Goal: Task Accomplishment & Management: Complete application form

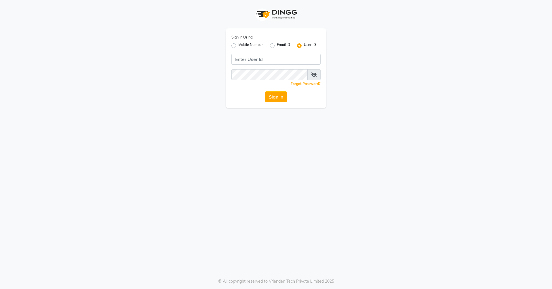
click at [279, 66] on div "Sign In Using: Mobile Number Email ID User ID Remember me Forgot Password? Sign…" at bounding box center [276, 68] width 101 height 80
click at [277, 55] on input "Username" at bounding box center [275, 59] width 89 height 11
type input "hairspace123"
click at [279, 94] on button "Sign In" at bounding box center [276, 96] width 22 height 11
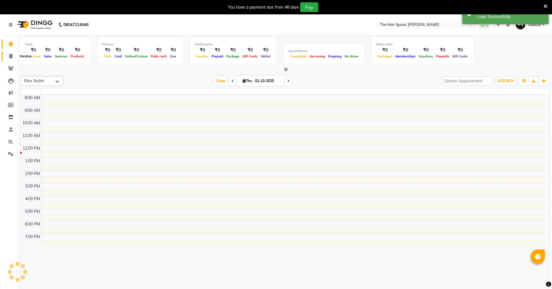
click at [13, 58] on span at bounding box center [11, 56] width 10 height 7
click at [12, 56] on icon at bounding box center [10, 56] width 3 height 4
click at [12, 55] on icon at bounding box center [10, 56] width 3 height 4
select select "service"
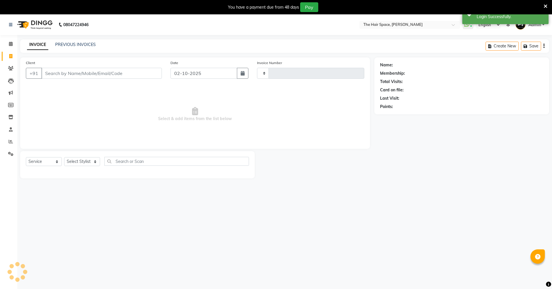
select select "en"
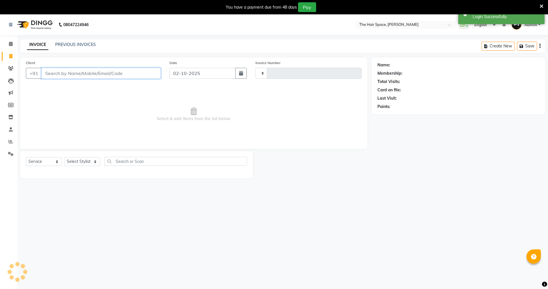
click at [80, 73] on input "Client" at bounding box center [100, 73] width 119 height 11
select select "6663"
type input "2076"
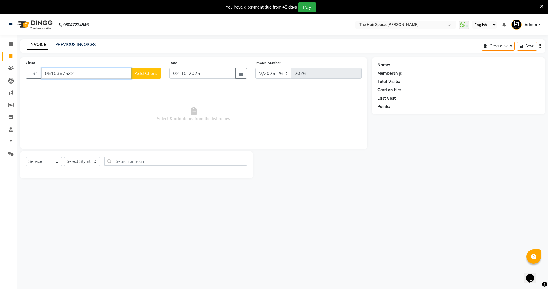
type input "9510367532"
click at [144, 75] on span "Add Client" at bounding box center [146, 73] width 23 height 6
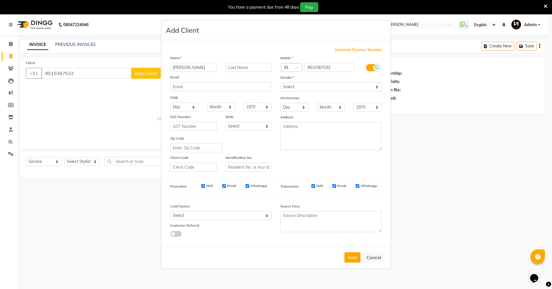
type input "[PERSON_NAME]"
click at [235, 66] on input "text" at bounding box center [248, 67] width 47 height 9
type input "Pandya"
click at [357, 87] on select "Select Male Female Other Prefer Not To Say" at bounding box center [330, 87] width 101 height 9
select select "male"
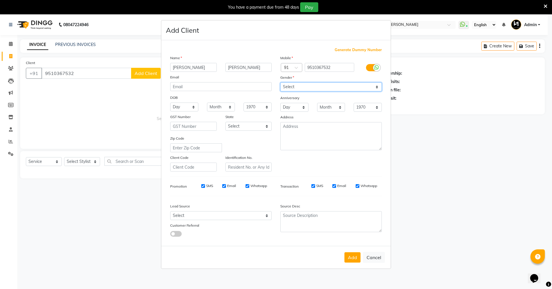
click at [280, 83] on select "Select Male Female Other Prefer Not To Say" at bounding box center [330, 87] width 101 height 9
click at [360, 255] on button "Add" at bounding box center [352, 257] width 16 height 10
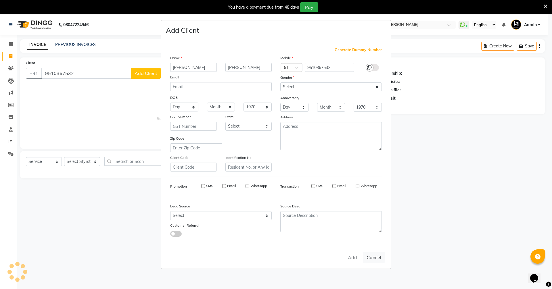
select select
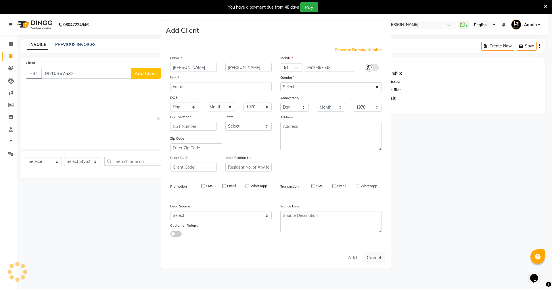
select select
checkbox input "false"
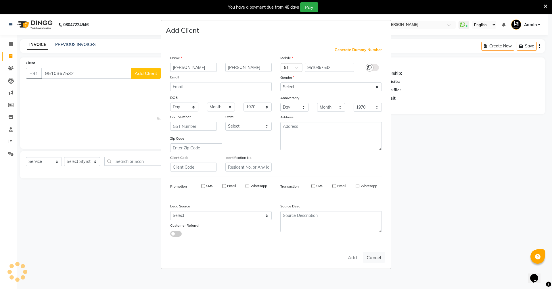
checkbox input "false"
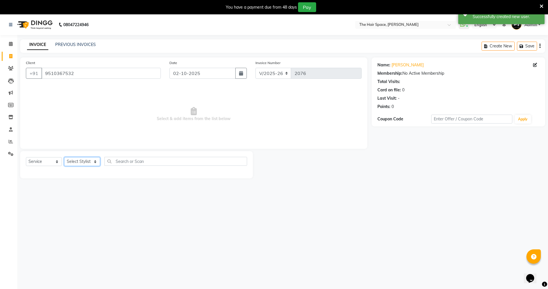
click at [88, 161] on select "Select Stylist Jaimin Nai RAVI RAVAL Shankar Rathod Unknown" at bounding box center [82, 161] width 36 height 9
select select "66184"
click at [64, 157] on select "Select Stylist Jaimin Nai RAVI RAVAL Shankar Rathod Unknown" at bounding box center [82, 161] width 36 height 9
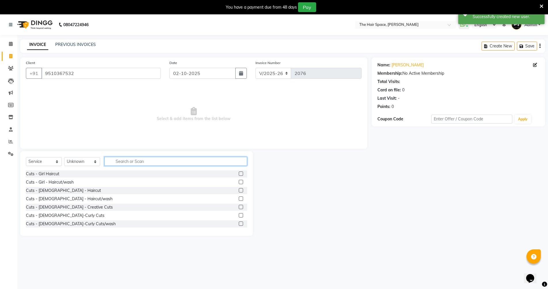
click at [124, 163] on input "text" at bounding box center [175, 161] width 143 height 9
type input "hair cut"
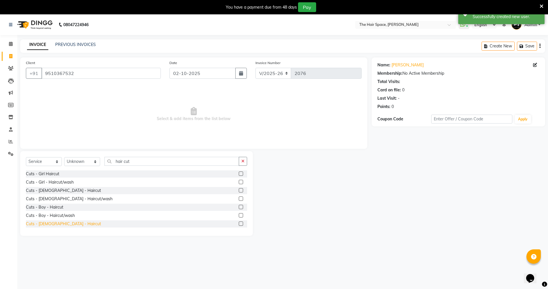
click at [54, 224] on div "Cuts - Male - Haircut" at bounding box center [63, 224] width 75 height 6
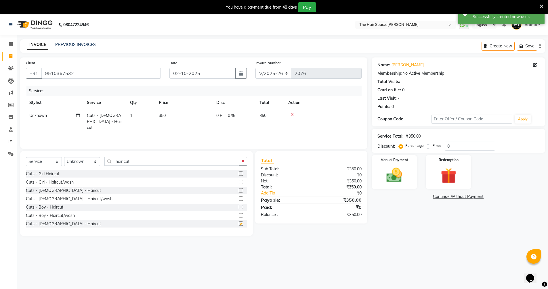
checkbox input "false"
click at [148, 164] on input "hair cut" at bounding box center [171, 161] width 135 height 9
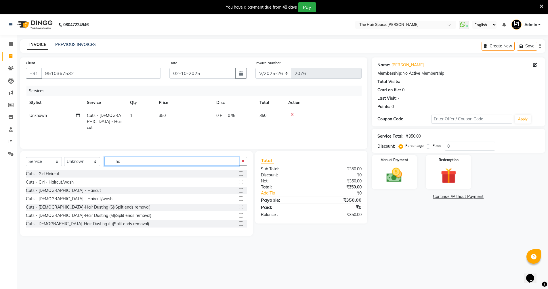
type input "h"
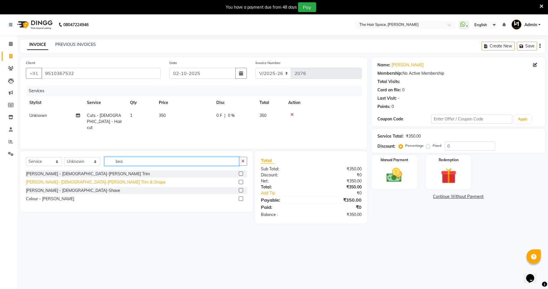
type input "bea"
click at [62, 182] on div "Beard- Male-Beard Trim & Shape" at bounding box center [95, 182] width 139 height 6
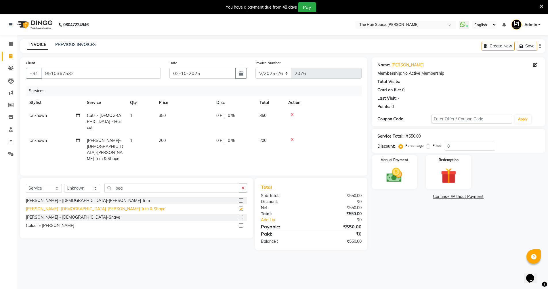
checkbox input "false"
click at [374, 178] on div "Manual Payment" at bounding box center [393, 172] width 47 height 35
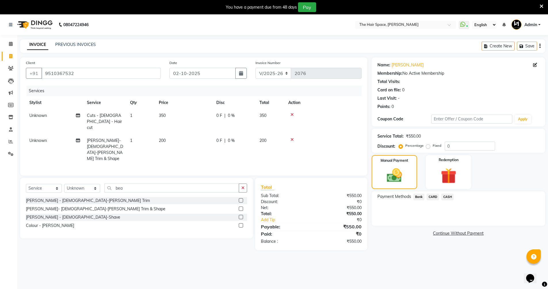
click at [416, 197] on span "Bank" at bounding box center [418, 197] width 11 height 7
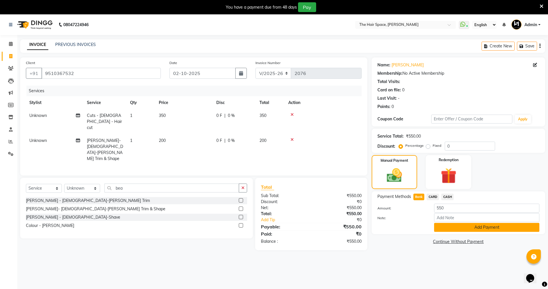
click at [443, 228] on button "Add Payment" at bounding box center [486, 227] width 105 height 9
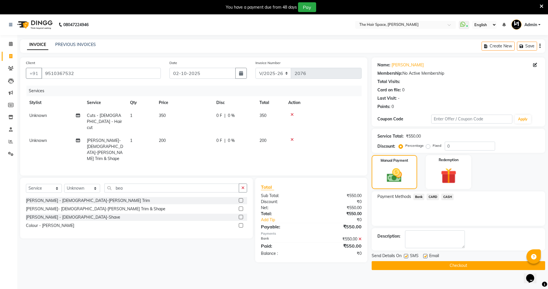
click at [446, 262] on button "Checkout" at bounding box center [457, 265] width 173 height 9
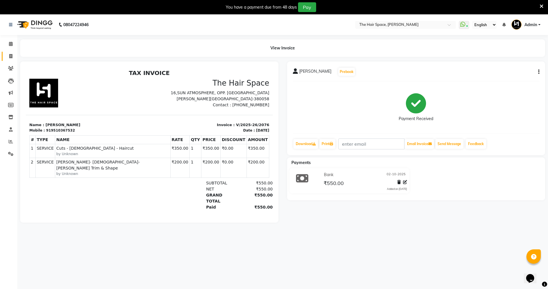
click at [13, 55] on span at bounding box center [11, 56] width 10 height 7
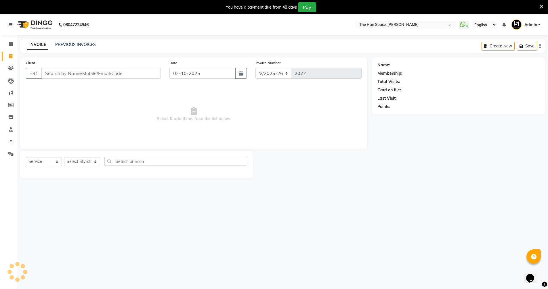
click at [13, 55] on span at bounding box center [11, 56] width 10 height 7
select select "service"
type input "2077"
select select "6663"
click at [86, 163] on select "Select Stylist Jaimin Nai RAVI RAVAL Shankar Rathod Unknown" at bounding box center [82, 161] width 36 height 9
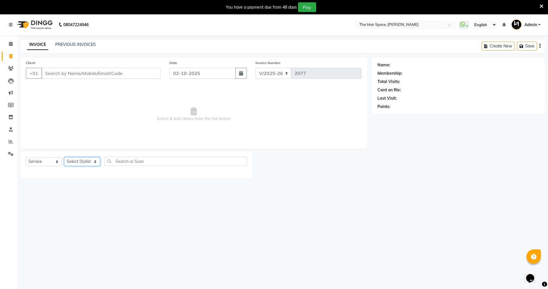
select select "66184"
click at [64, 157] on select "Select Stylist Jaimin Nai RAVI RAVAL Shankar Rathod Unknown" at bounding box center [82, 161] width 36 height 9
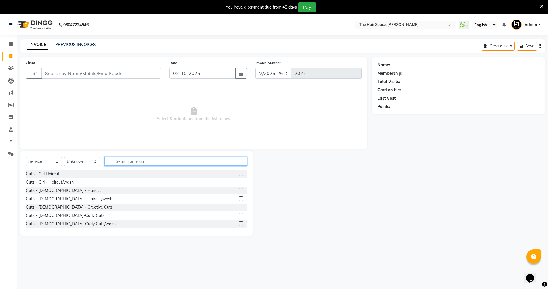
click at [132, 165] on input "text" at bounding box center [175, 161] width 143 height 9
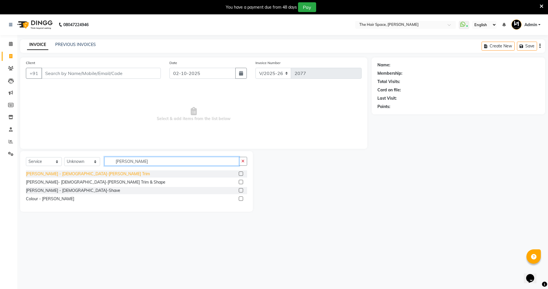
type input "beard"
click at [60, 173] on div "Beard - Male-Beard Trim" at bounding box center [88, 174] width 124 height 6
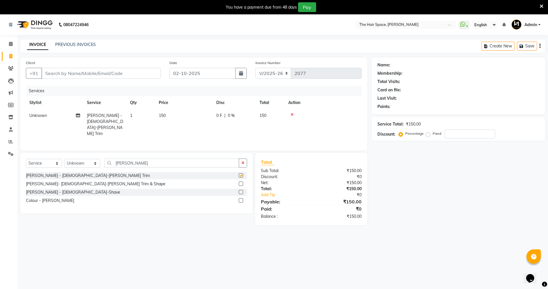
checkbox input "false"
click at [66, 73] on input "Client" at bounding box center [100, 73] width 119 height 11
type input "8"
type input "0"
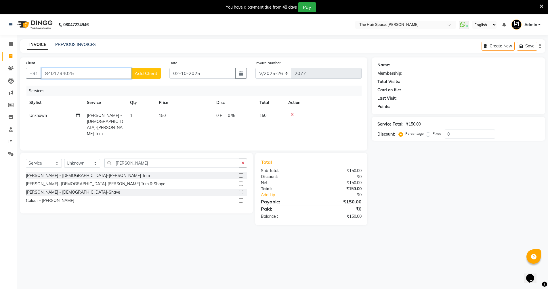
type input "8401734025"
click at [144, 74] on span "Add Client" at bounding box center [146, 73] width 23 height 6
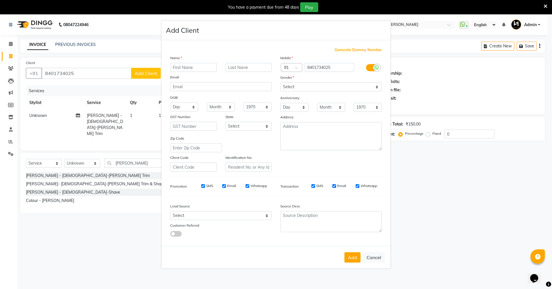
click at [194, 72] on div "Name Email DOB Day 01 02 03 04 05 06 07 08 09 10 11 12 13 14 15 16 17 18 19 20 …" at bounding box center [221, 113] width 110 height 117
click at [191, 68] on input "text" at bounding box center [193, 67] width 47 height 9
type input "j"
type input "Janmay"
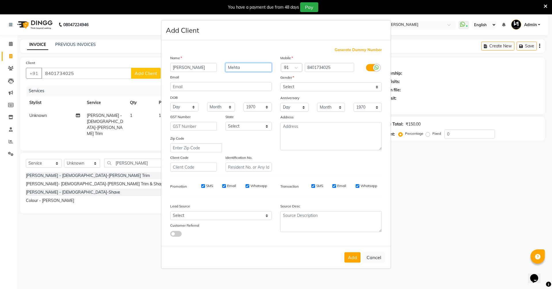
type input "Mehta"
click at [294, 88] on select "Select Male Female Other Prefer Not To Say" at bounding box center [330, 87] width 101 height 9
select select "male"
click at [280, 83] on select "Select Male Female Other Prefer Not To Say" at bounding box center [330, 87] width 101 height 9
drag, startPoint x: 183, startPoint y: 216, endPoint x: 170, endPoint y: 162, distance: 56.1
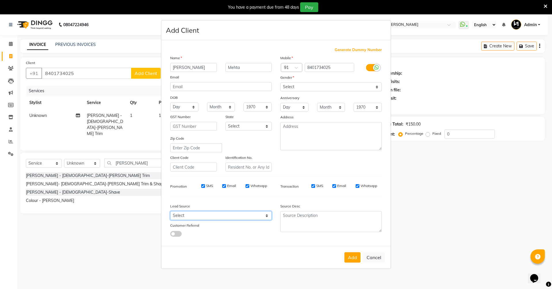
click at [183, 216] on select "Select Walk-in Referral Internet Friend Word of Mouth Advertisement Facebook Ju…" at bounding box center [220, 215] width 101 height 9
select select "47092"
click at [170, 211] on select "Select Walk-in Referral Internet Friend Word of Mouth Advertisement Facebook Ju…" at bounding box center [220, 215] width 101 height 9
click at [350, 258] on button "Add" at bounding box center [352, 257] width 16 height 10
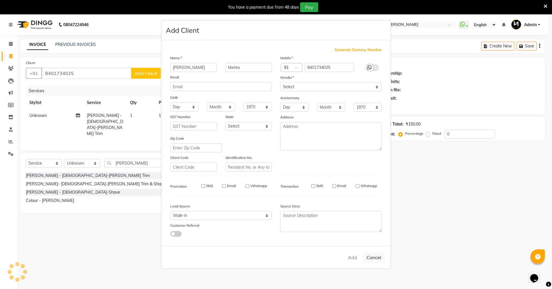
select select
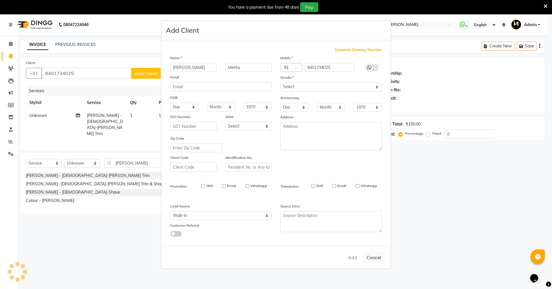
select select
checkbox input "false"
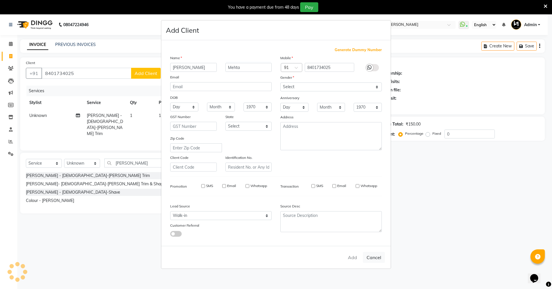
checkbox input "false"
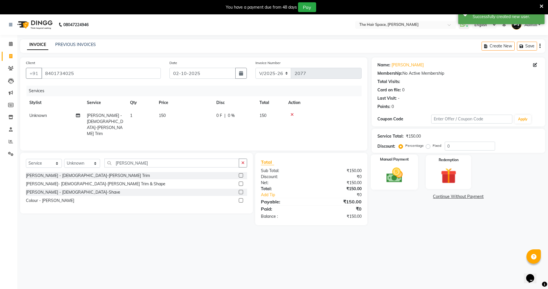
click at [403, 177] on img at bounding box center [394, 175] width 26 height 19
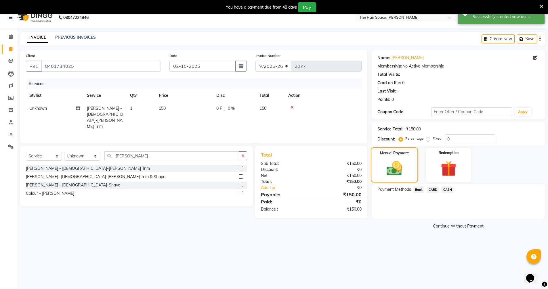
scroll to position [14, 0]
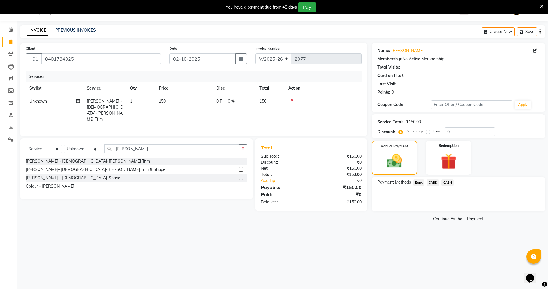
click at [450, 182] on span "CASH" at bounding box center [447, 182] width 12 height 7
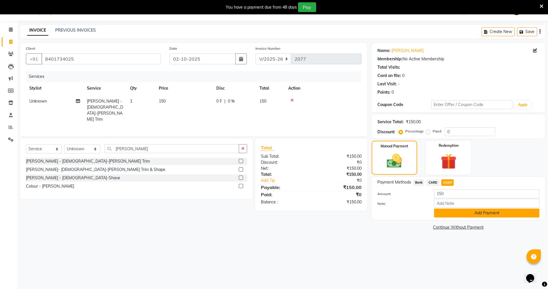
click at [471, 214] on button "Add Payment" at bounding box center [486, 213] width 105 height 9
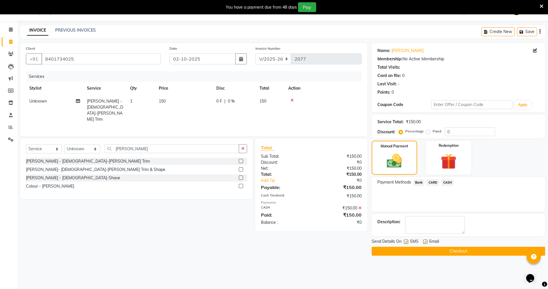
click at [429, 248] on button "Checkout" at bounding box center [457, 251] width 173 height 9
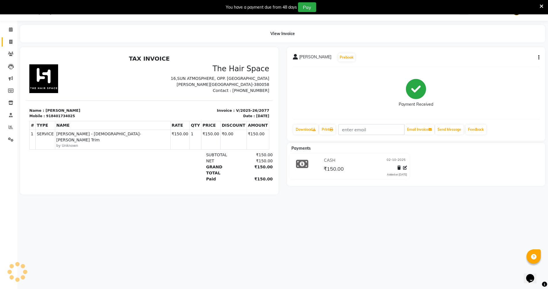
click at [11, 40] on icon at bounding box center [10, 42] width 3 height 4
select select "service"
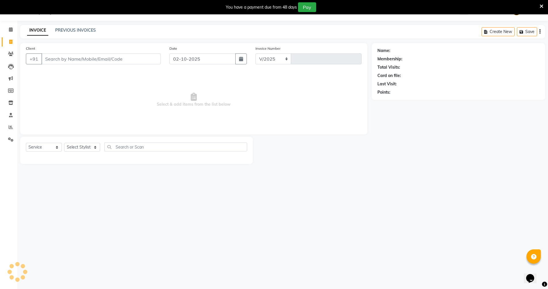
select select "6663"
type input "2078"
click at [70, 30] on link "PREVIOUS INVOICES" at bounding box center [75, 30] width 41 height 5
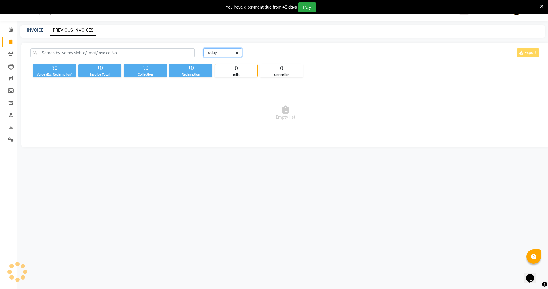
drag, startPoint x: 219, startPoint y: 51, endPoint x: 221, endPoint y: 56, distance: 5.5
click at [219, 51] on select "Today Yesterday Custom Range" at bounding box center [222, 52] width 39 height 9
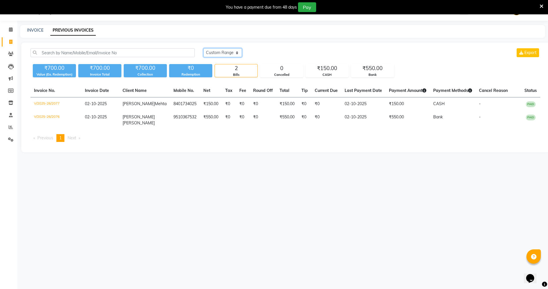
click at [203, 48] on select "Today Yesterday Custom Range" at bounding box center [222, 52] width 39 height 9
click at [218, 52] on select "Today Yesterday Custom Range" at bounding box center [224, 53] width 43 height 9
click at [203, 49] on select "Today Yesterday Custom Range" at bounding box center [224, 53] width 43 height 9
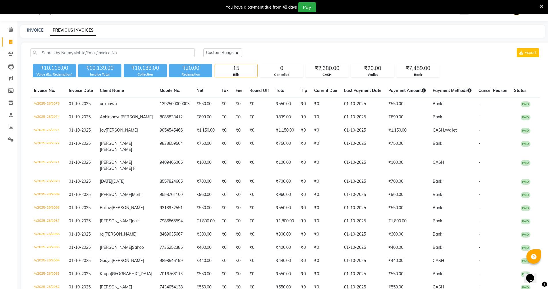
click at [541, 7] on icon at bounding box center [541, 6] width 4 height 5
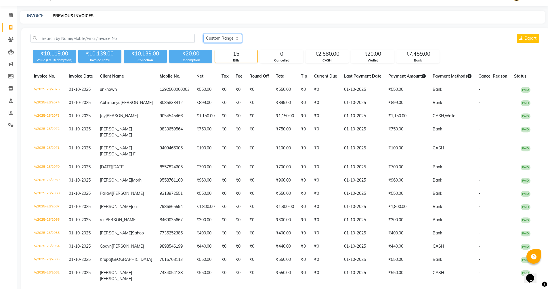
click at [219, 35] on select "Today Yesterday Custom Range" at bounding box center [222, 38] width 39 height 9
click at [203, 34] on select "Today Yesterday Custom Range" at bounding box center [222, 38] width 39 height 9
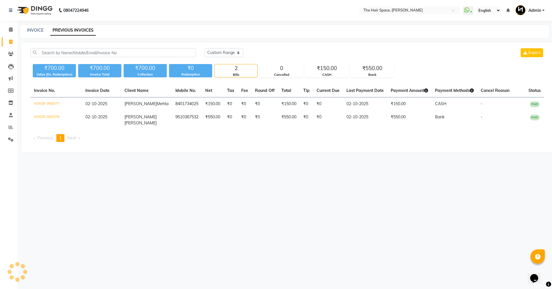
click at [215, 40] on main "INVOICE PREVIOUS INVOICES Today Yesterday Custom Range Export ₹700.00 Value (Ex…" at bounding box center [284, 93] width 535 height 136
click at [215, 54] on select "Today Yesterday Custom Range" at bounding box center [224, 52] width 39 height 9
click at [205, 48] on select "Today Yesterday Custom Range" at bounding box center [224, 52] width 39 height 9
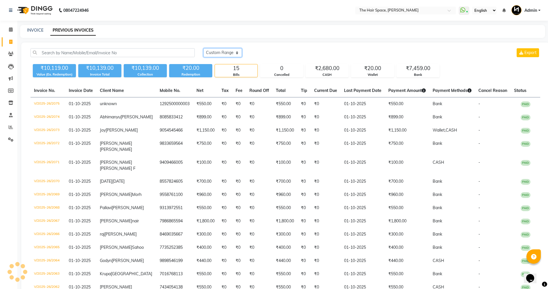
click at [216, 53] on select "Today Yesterday Custom Range" at bounding box center [222, 52] width 39 height 9
click at [203, 48] on select "Today Yesterday Custom Range" at bounding box center [222, 52] width 39 height 9
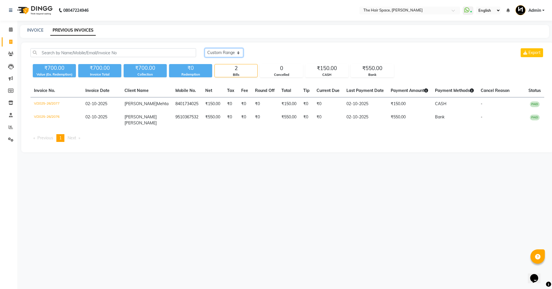
click at [215, 53] on select "Today Yesterday Custom Range" at bounding box center [224, 52] width 39 height 9
click at [205, 48] on select "Today Yesterday Custom Range" at bounding box center [224, 52] width 39 height 9
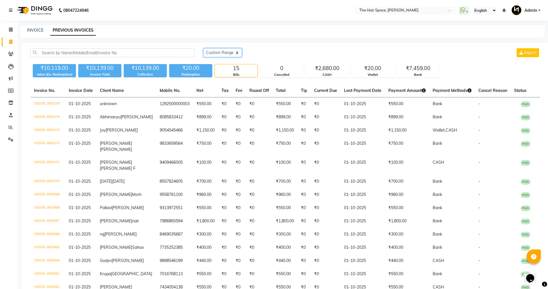
click at [214, 54] on select "Today Yesterday Custom Range" at bounding box center [222, 52] width 39 height 9
click at [203, 48] on select "Today Yesterday Custom Range" at bounding box center [222, 52] width 39 height 9
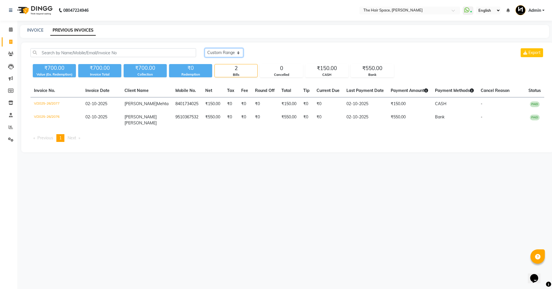
click at [214, 54] on select "Today Yesterday Custom Range" at bounding box center [224, 52] width 39 height 9
click at [205, 48] on select "Today Yesterday Custom Range" at bounding box center [224, 52] width 39 height 9
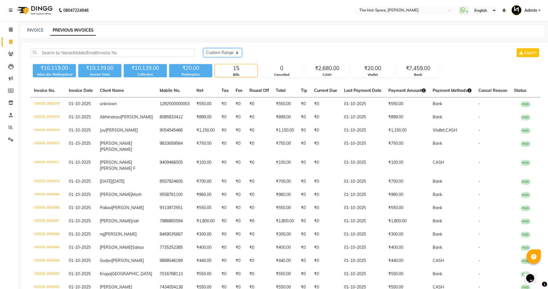
click at [215, 52] on select "Today Yesterday Custom Range" at bounding box center [222, 52] width 39 height 9
click at [203, 48] on select "Today Yesterday Custom Range" at bounding box center [222, 52] width 39 height 9
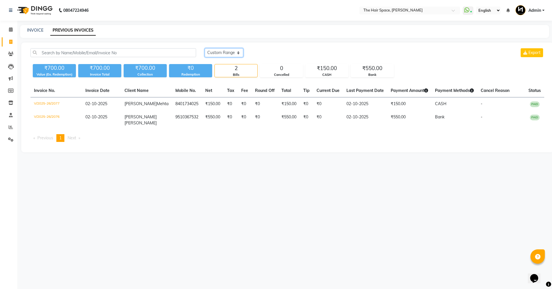
click at [216, 55] on select "Today Yesterday Custom Range" at bounding box center [224, 52] width 39 height 9
click at [205, 48] on select "Today Yesterday Custom Range" at bounding box center [224, 52] width 39 height 9
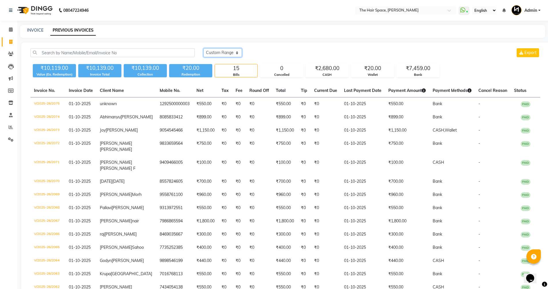
click at [219, 53] on select "Today Yesterday Custom Range" at bounding box center [222, 52] width 39 height 9
click at [203, 48] on select "Today Yesterday Custom Range" at bounding box center [222, 52] width 39 height 9
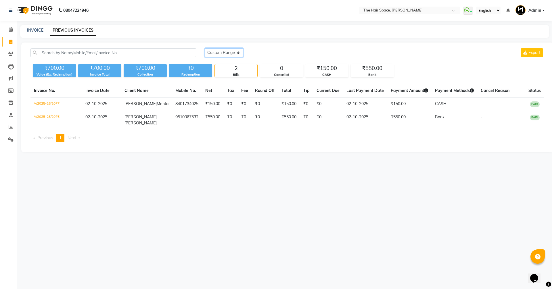
click at [218, 52] on select "Today Yesterday Custom Range" at bounding box center [224, 52] width 39 height 9
click at [223, 55] on select "Today Yesterday Custom Range" at bounding box center [224, 52] width 39 height 9
click at [205, 48] on select "Today Yesterday Custom Range" at bounding box center [224, 52] width 39 height 9
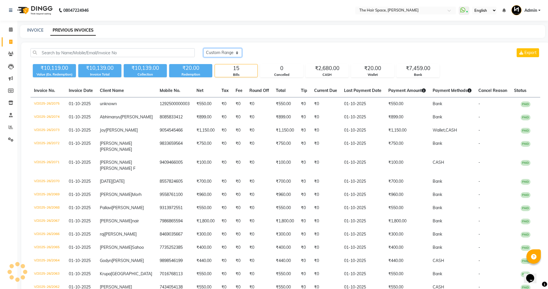
click at [217, 55] on select "Today Yesterday Custom Range" at bounding box center [222, 52] width 39 height 9
select select "today"
click at [203, 48] on select "Today Yesterday Custom Range" at bounding box center [222, 52] width 39 height 9
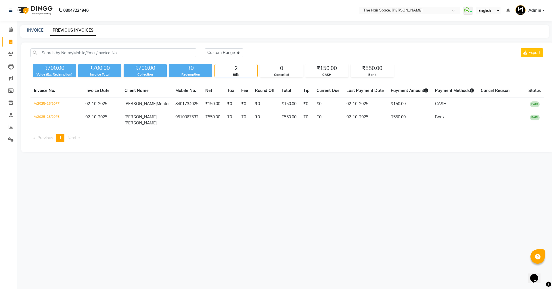
click at [44, 31] on div "INVOICE PREVIOUS INVOICES" at bounding box center [281, 30] width 522 height 6
click at [42, 30] on link "INVOICE" at bounding box center [35, 30] width 16 height 5
select select "service"
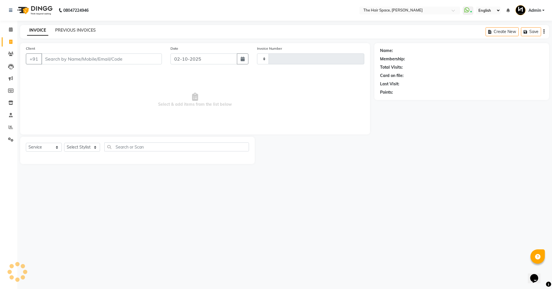
type input "2078"
select select "6663"
click at [70, 28] on link "PREVIOUS INVOICES" at bounding box center [75, 30] width 41 height 5
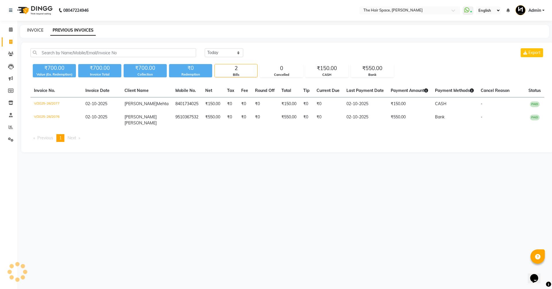
click at [33, 30] on link "INVOICE" at bounding box center [35, 30] width 16 height 5
select select "service"
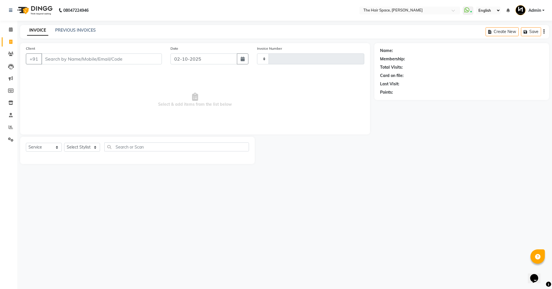
type input "2078"
select select "6663"
click at [70, 30] on link "PREVIOUS INVOICES" at bounding box center [75, 30] width 41 height 5
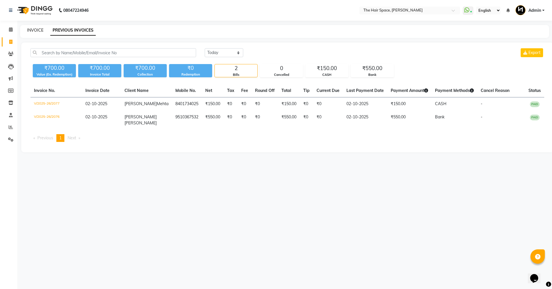
click at [33, 30] on link "INVOICE" at bounding box center [35, 30] width 16 height 5
select select "service"
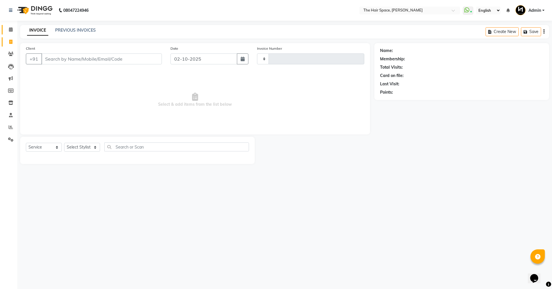
type input "2078"
select select "6663"
click at [10, 33] on span at bounding box center [11, 29] width 10 height 7
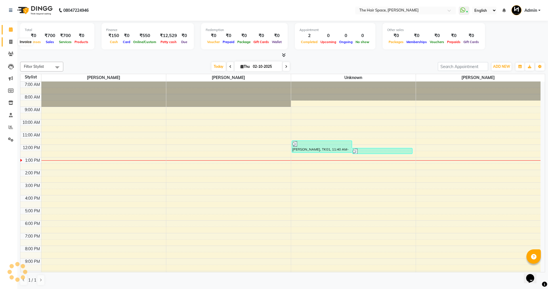
click at [8, 42] on span at bounding box center [11, 42] width 10 height 7
select select "service"
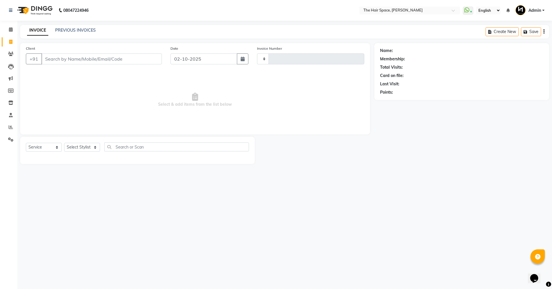
type input "2078"
select select "6663"
click at [97, 27] on div "INVOICE PREVIOUS INVOICES" at bounding box center [61, 30] width 83 height 7
click at [77, 31] on link "PREVIOUS INVOICES" at bounding box center [75, 30] width 41 height 5
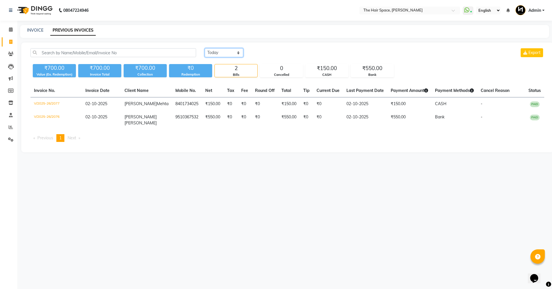
click at [227, 50] on select "Today Yesterday Custom Range" at bounding box center [224, 52] width 39 height 9
click at [205, 48] on select "Today Yesterday Custom Range" at bounding box center [224, 52] width 39 height 9
click at [212, 47] on div "Today Yesterday Custom Range 02-10-2025 - 02-10-2025 Export ₹700.00 Value (Ex. …" at bounding box center [287, 98] width 532 height 110
click at [214, 53] on select "Today Yesterday Custom Range" at bounding box center [226, 53] width 43 height 9
click at [205, 49] on select "Today Yesterday Custom Range" at bounding box center [226, 53] width 43 height 9
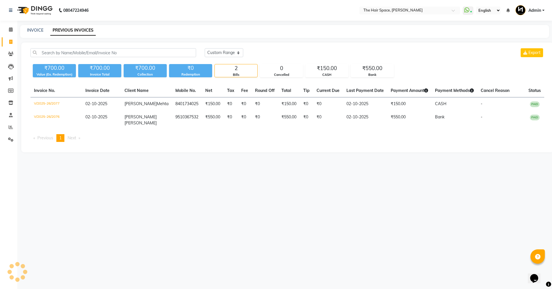
drag, startPoint x: 217, startPoint y: 44, endPoint x: 217, endPoint y: 59, distance: 15.0
click at [217, 44] on div "Today Yesterday Custom Range Export ₹700.00 Value (Ex. Redemption) ₹700.00 Invo…" at bounding box center [287, 98] width 532 height 110
click at [217, 59] on div "Today Yesterday Custom Range Export" at bounding box center [374, 55] width 348 height 14
click at [218, 53] on select "Today Yesterday Custom Range" at bounding box center [224, 52] width 39 height 9
click at [205, 48] on select "Today Yesterday Custom Range" at bounding box center [224, 52] width 39 height 9
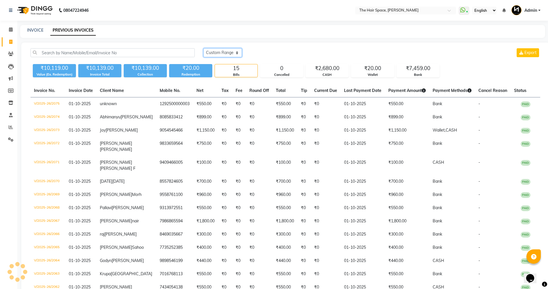
click at [220, 50] on select "Today Yesterday Custom Range" at bounding box center [222, 52] width 39 height 9
click at [203, 48] on select "Today Yesterday Custom Range" at bounding box center [222, 52] width 39 height 9
click at [225, 51] on select "Today Yesterday Custom Range" at bounding box center [222, 52] width 39 height 9
click at [203, 48] on select "Today Yesterday Custom Range" at bounding box center [222, 52] width 39 height 9
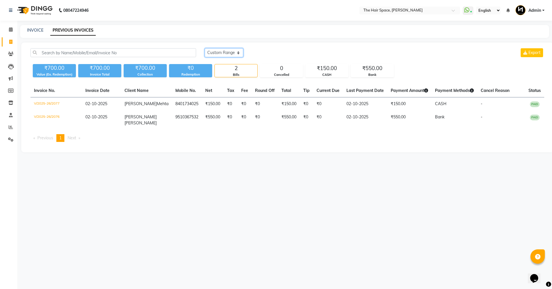
click at [217, 54] on select "Today Yesterday Custom Range" at bounding box center [224, 52] width 39 height 9
click at [205, 48] on select "Today Yesterday Custom Range" at bounding box center [224, 52] width 39 height 9
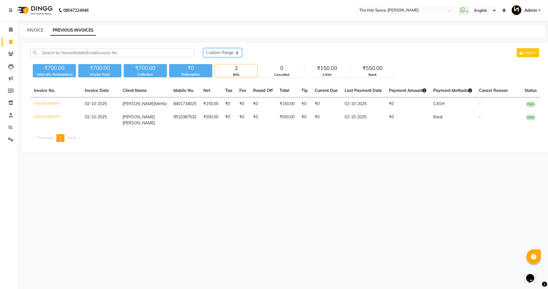
click at [219, 55] on select "Today Yesterday Custom Range" at bounding box center [222, 52] width 39 height 9
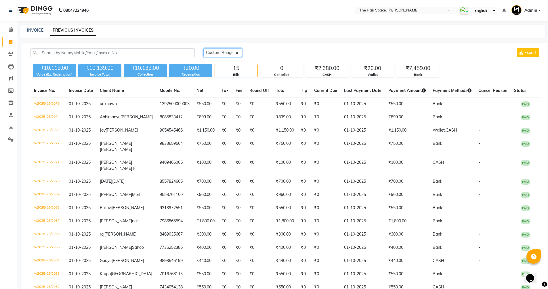
select select "today"
click at [203, 48] on select "Today Yesterday Custom Range" at bounding box center [222, 52] width 39 height 9
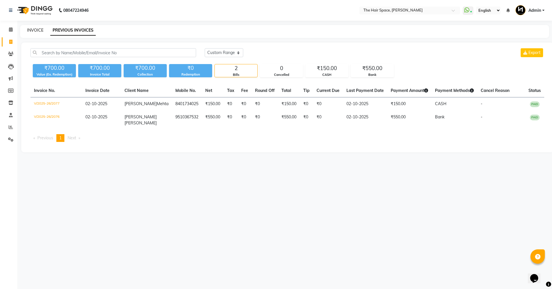
click at [33, 28] on div "INVOICE PREVIOUS INVOICES" at bounding box center [284, 31] width 529 height 13
click at [34, 31] on link "INVOICE" at bounding box center [35, 30] width 16 height 5
select select "6663"
select select "service"
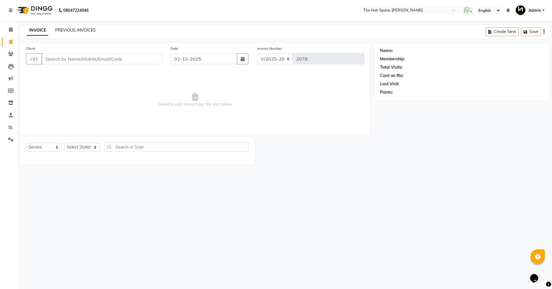
click at [75, 32] on link "PREVIOUS INVOICES" at bounding box center [75, 30] width 41 height 5
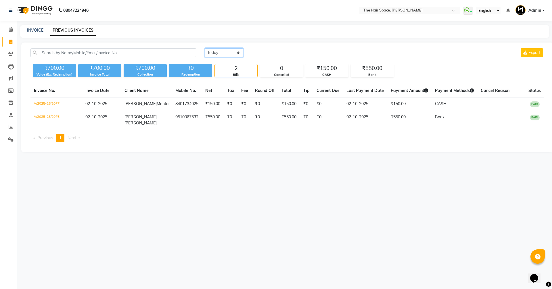
click at [221, 55] on select "Today Yesterday Custom Range" at bounding box center [224, 52] width 39 height 9
select select "yesterday"
click at [205, 48] on select "Today Yesterday Custom Range" at bounding box center [224, 52] width 39 height 9
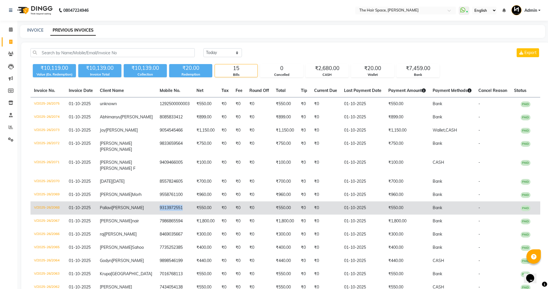
drag, startPoint x: 150, startPoint y: 207, endPoint x: 175, endPoint y: 207, distance: 25.3
click at [175, 207] on td "9313972551" at bounding box center [174, 208] width 37 height 13
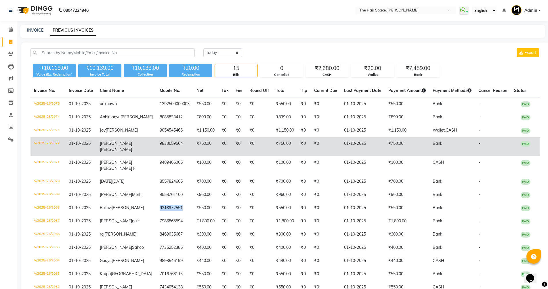
copy td "9313972551"
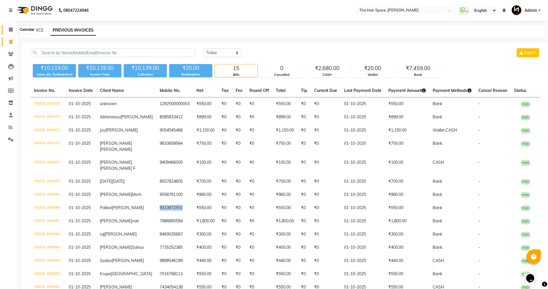
click at [13, 31] on span at bounding box center [11, 29] width 10 height 7
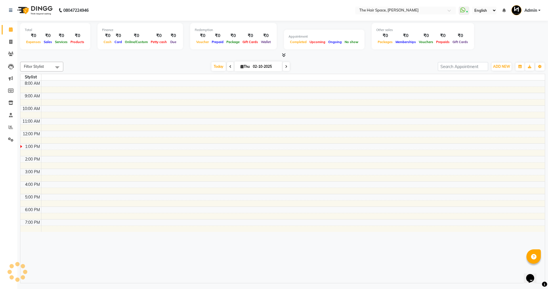
click at [11, 30] on icon at bounding box center [11, 29] width 4 height 4
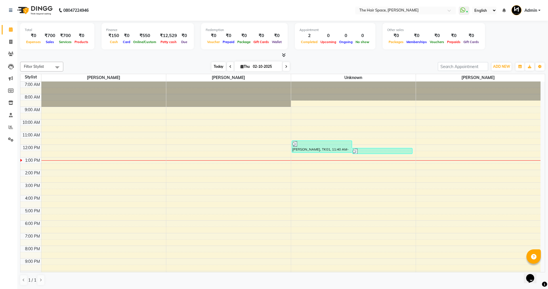
click at [216, 67] on span "Today" at bounding box center [218, 66] width 14 height 9
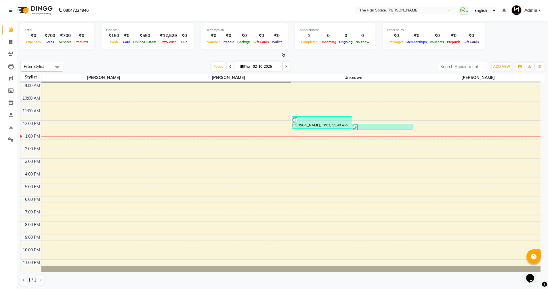
click at [285, 67] on icon at bounding box center [286, 66] width 2 height 3
type input "03-10-2025"
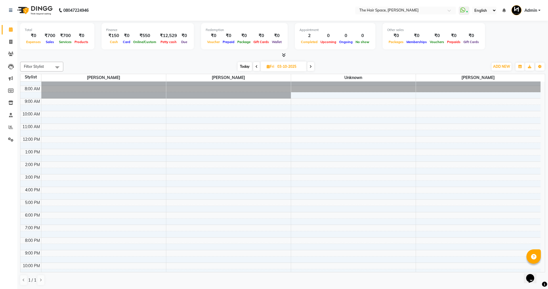
scroll to position [0, 0]
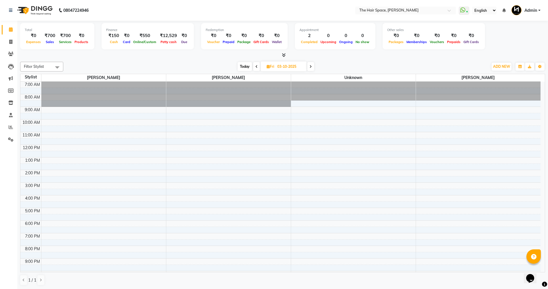
click at [53, 185] on div "7:00 AM 8:00 AM 9:00 AM 10:00 AM 11:00 AM 12:00 PM 1:00 PM 2:00 PM 3:00 PM 4:00…" at bounding box center [280, 189] width 520 height 215
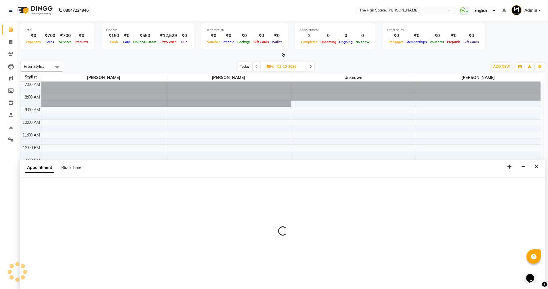
scroll to position [0, 0]
select select "51967"
select select "900"
select select "tentative"
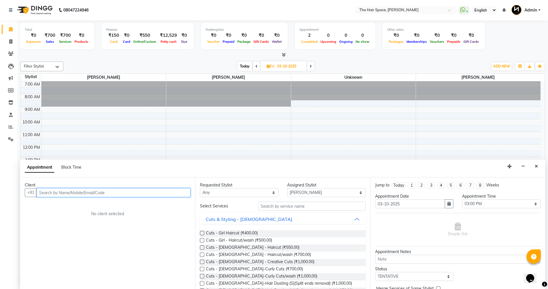
click at [60, 193] on input "text" at bounding box center [114, 192] width 154 height 9
paste input "9313972551"
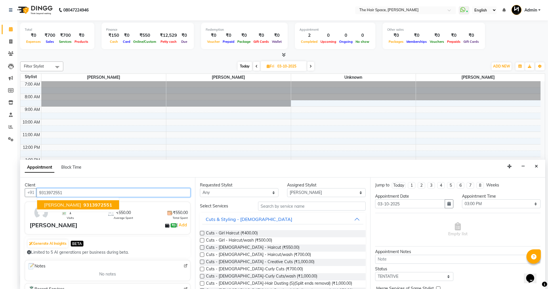
type input "9313972551"
click at [215, 190] on select "Any Jaimin Nai RAVI RAVAL Shankar Rathod Unknown" at bounding box center [239, 192] width 78 height 9
click at [82, 195] on input "9313972551" at bounding box center [114, 192] width 154 height 9
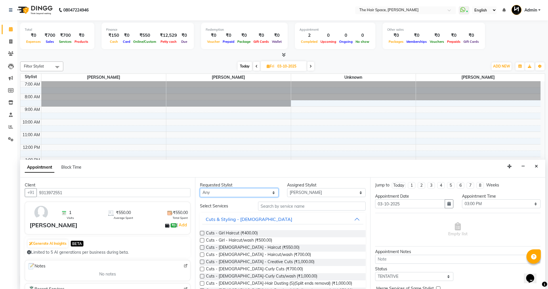
click at [212, 192] on select "Any Jaimin Nai RAVI RAVAL Shankar Rathod Unknown" at bounding box center [239, 192] width 78 height 9
select select "51967"
click at [200, 188] on select "Any Jaimin Nai RAVI RAVAL Shankar Rathod Unknown" at bounding box center [239, 192] width 78 height 9
click at [289, 202] on div "Requested Stylist Any Jaimin Nai RAVI RAVAL Shankar Rathod Unknown Assigned Sty…" at bounding box center [282, 234] width 175 height 112
click at [289, 209] on input "text" at bounding box center [312, 206] width 108 height 9
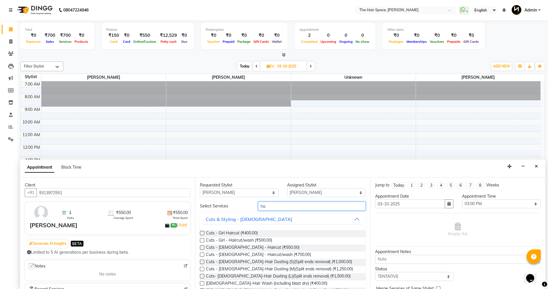
type input "h"
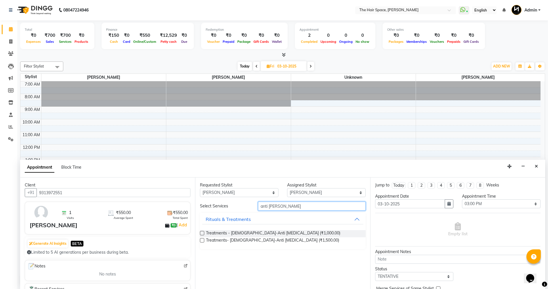
type input "anti dan"
click at [201, 241] on label at bounding box center [202, 240] width 4 height 4
click at [201, 241] on input "checkbox" at bounding box center [202, 241] width 4 height 4
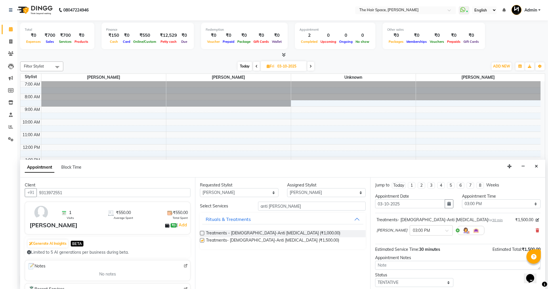
checkbox input "false"
drag, startPoint x: 279, startPoint y: 206, endPoint x: 194, endPoint y: 206, distance: 85.4
click at [191, 206] on div "Client +91 9313972551 1 Visits ₹550.00 Average Spent ₹550.00 Total Spent Pallav…" at bounding box center [282, 234] width 525 height 112
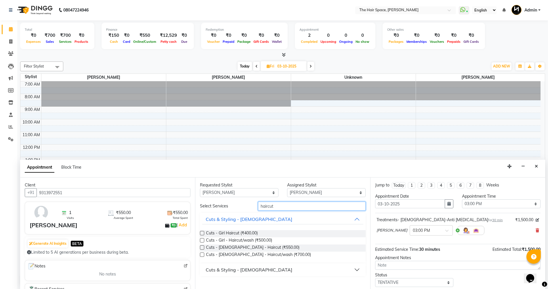
type input "haircut"
drag, startPoint x: 202, startPoint y: 248, endPoint x: 198, endPoint y: 250, distance: 3.7
click at [198, 250] on div "Requested Stylist Any Jaimin Nai RAVI RAVAL Shankar Rathod Unknown Assigned Sty…" at bounding box center [282, 234] width 175 height 112
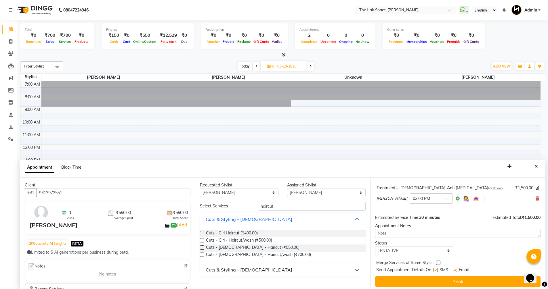
scroll to position [34, 0]
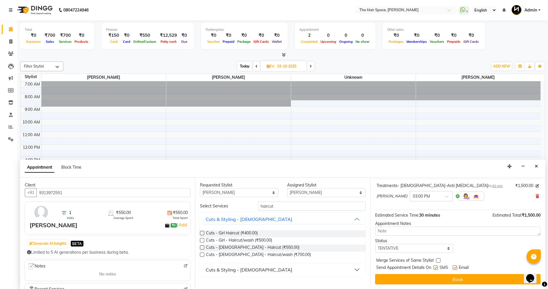
click at [453, 269] on label at bounding box center [455, 268] width 4 height 4
click at [453, 269] on input "checkbox" at bounding box center [455, 269] width 4 height 4
checkbox input "false"
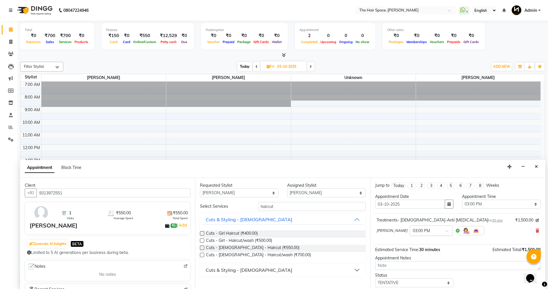
scroll to position [0, 0]
click at [413, 231] on input "text" at bounding box center [425, 230] width 25 height 6
click at [413, 262] on div "11:00 AM" at bounding box center [431, 263] width 43 height 11
click at [201, 248] on label at bounding box center [202, 248] width 4 height 4
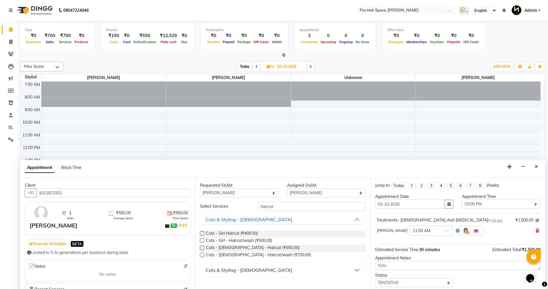
click at [201, 248] on input "checkbox" at bounding box center [202, 249] width 4 height 4
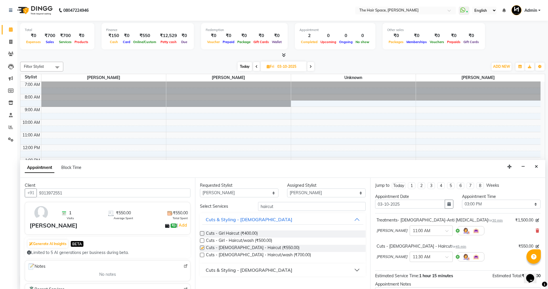
checkbox input "false"
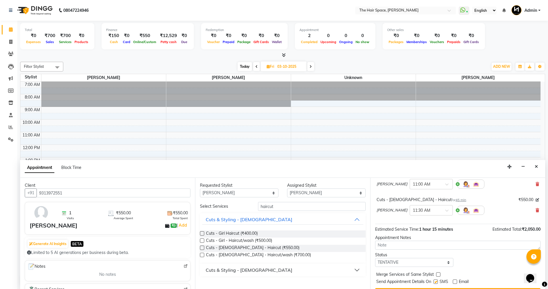
scroll to position [60, 0]
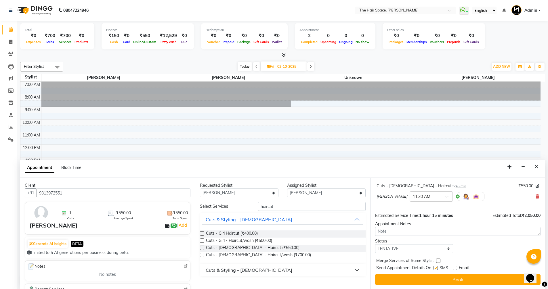
click at [437, 262] on label at bounding box center [438, 261] width 4 height 4
click at [437, 262] on input "checkbox" at bounding box center [438, 262] width 4 height 4
checkbox input "true"
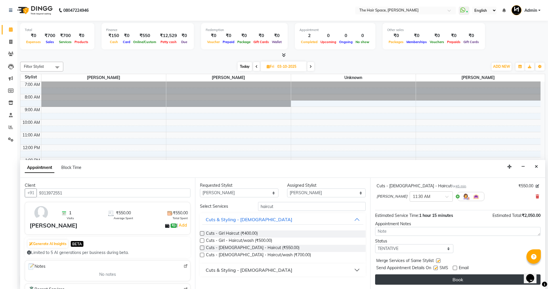
click at [446, 278] on button "Book" at bounding box center [457, 280] width 165 height 10
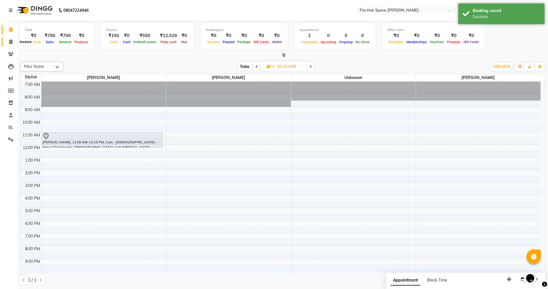
drag, startPoint x: 11, startPoint y: 43, endPoint x: 27, endPoint y: 39, distance: 16.2
click at [11, 43] on icon at bounding box center [10, 42] width 3 height 4
select select "service"
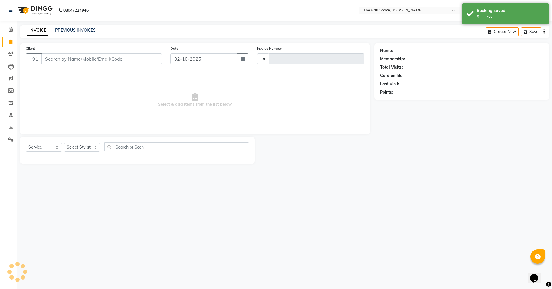
type input "2078"
select select "6663"
click at [85, 30] on link "PREVIOUS INVOICES" at bounding box center [75, 30] width 41 height 5
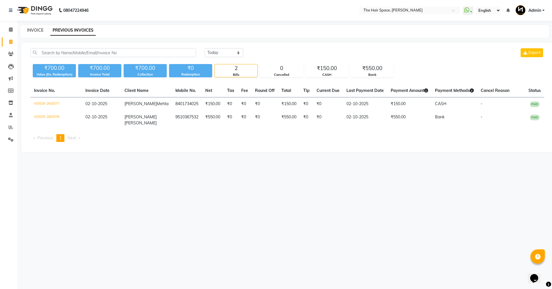
click at [37, 29] on link "INVOICE" at bounding box center [35, 30] width 16 height 5
select select "service"
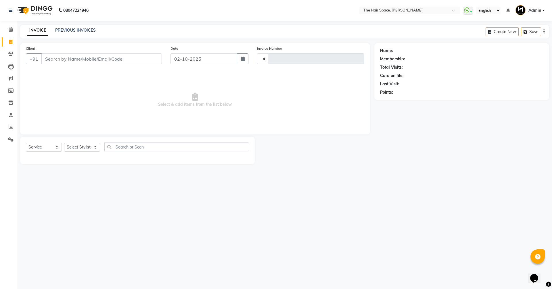
type input "2078"
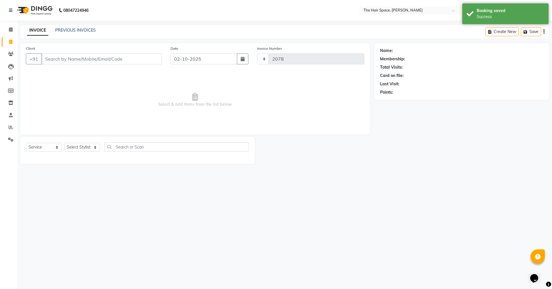
select select "6663"
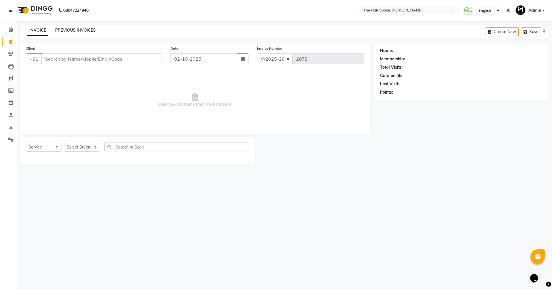
click at [86, 30] on link "PREVIOUS INVOICES" at bounding box center [75, 30] width 41 height 5
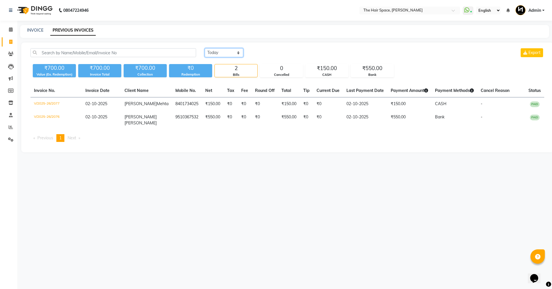
click at [231, 52] on select "Today Yesterday Custom Range" at bounding box center [224, 52] width 39 height 9
select select "yesterday"
click at [205, 48] on select "Today Yesterday Custom Range" at bounding box center [224, 52] width 39 height 9
